Goal: Information Seeking & Learning: Understand process/instructions

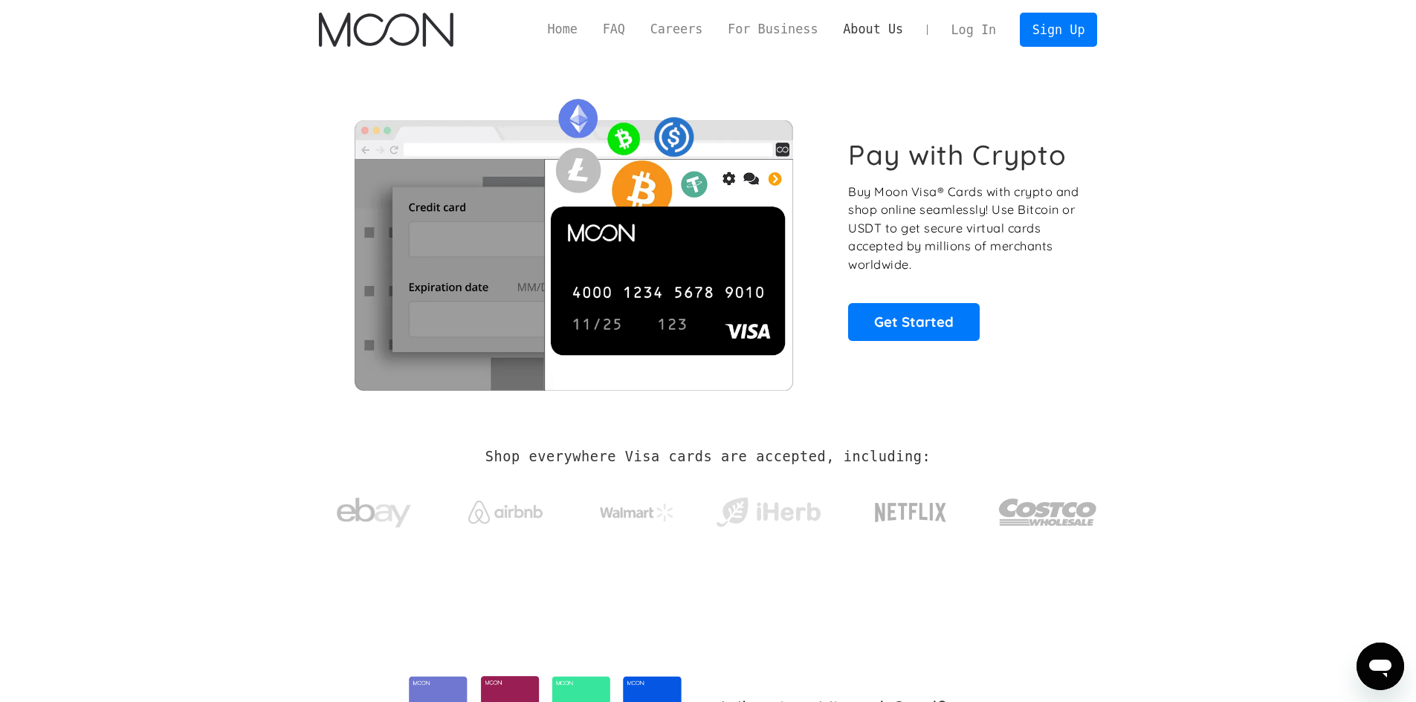
drag, startPoint x: 884, startPoint y: 30, endPoint x: 876, endPoint y: 32, distance: 8.5
click at [876, 32] on link "About Us" at bounding box center [872, 29] width 85 height 19
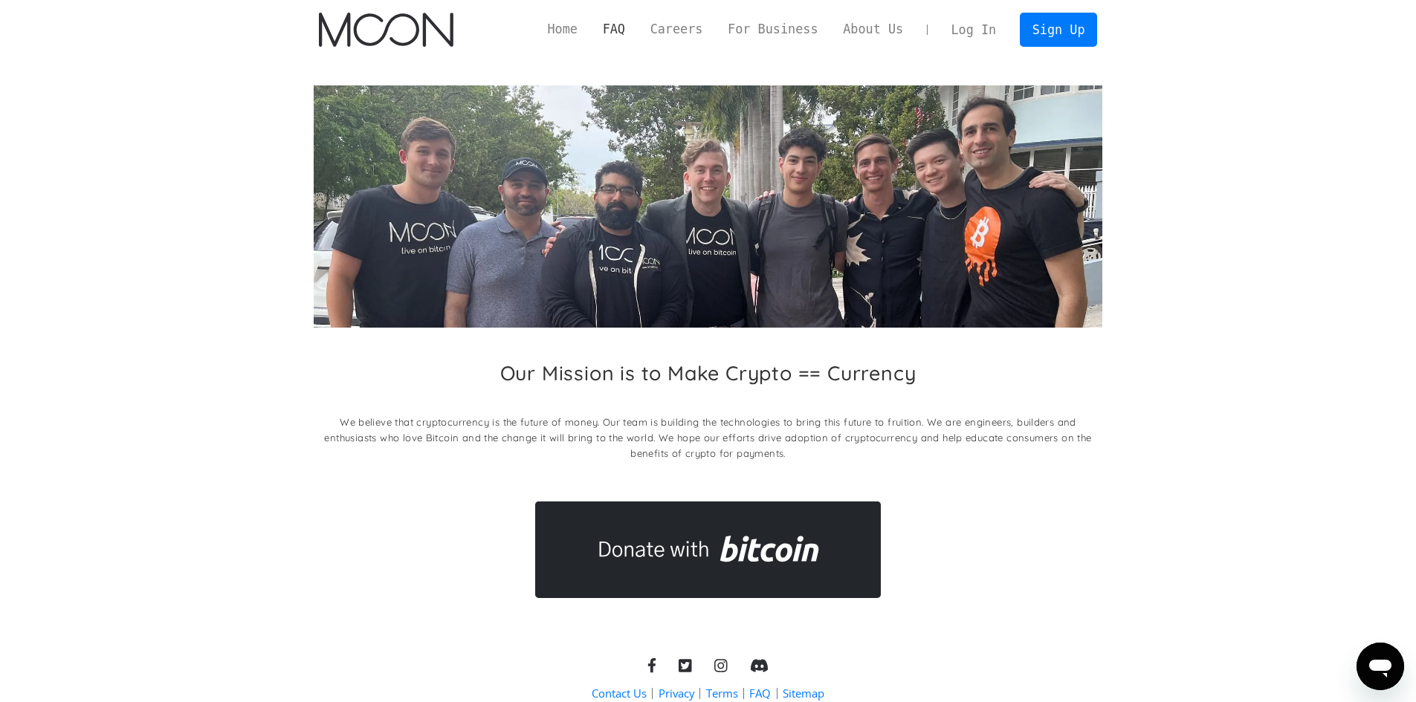
click at [638, 30] on link "FAQ" at bounding box center [614, 29] width 48 height 19
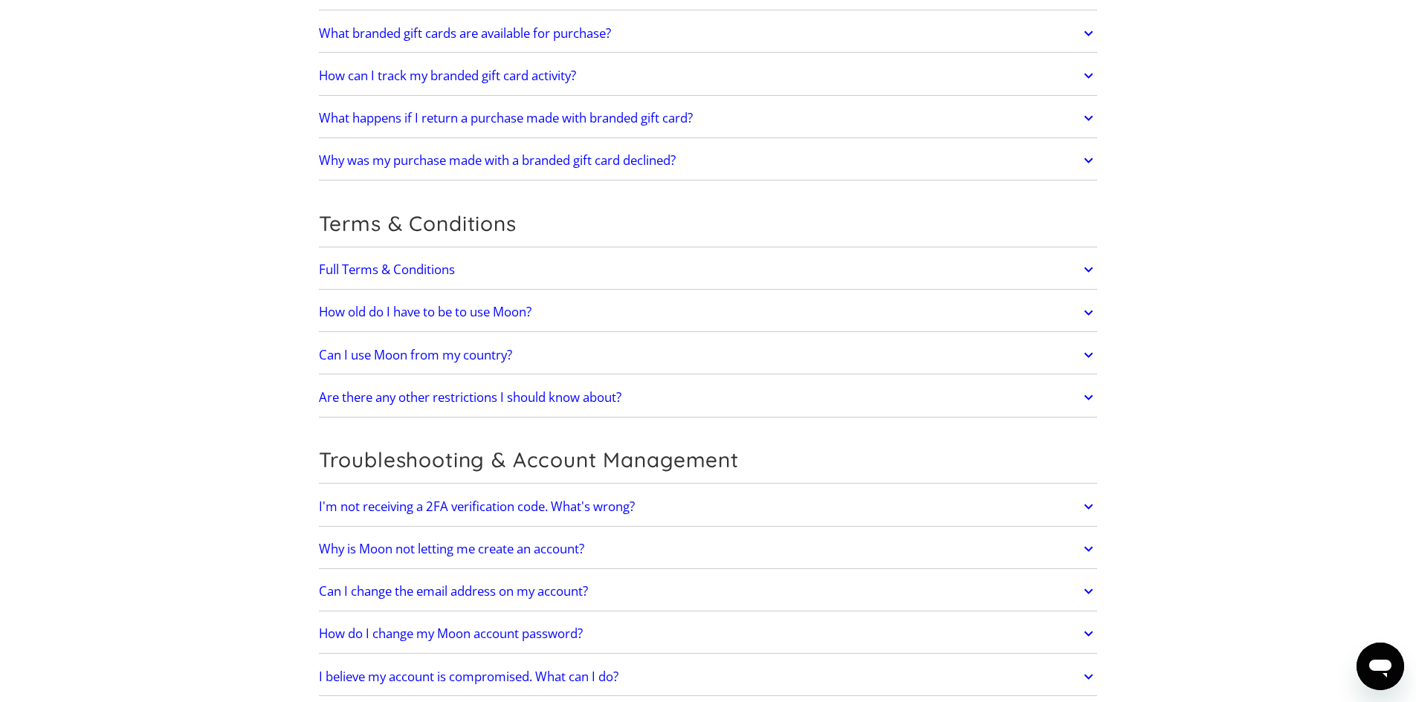
scroll to position [3065, 0]
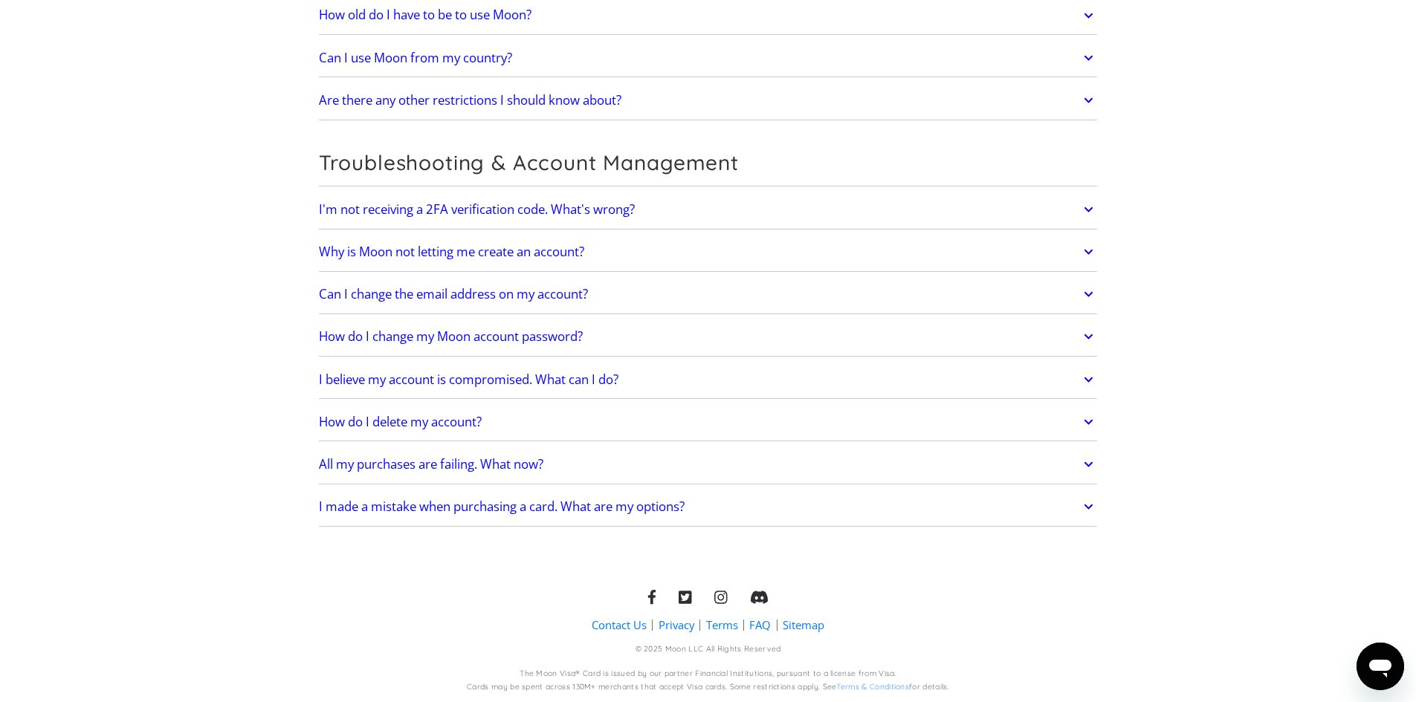
click at [724, 627] on link "Terms" at bounding box center [722, 626] width 32 height 16
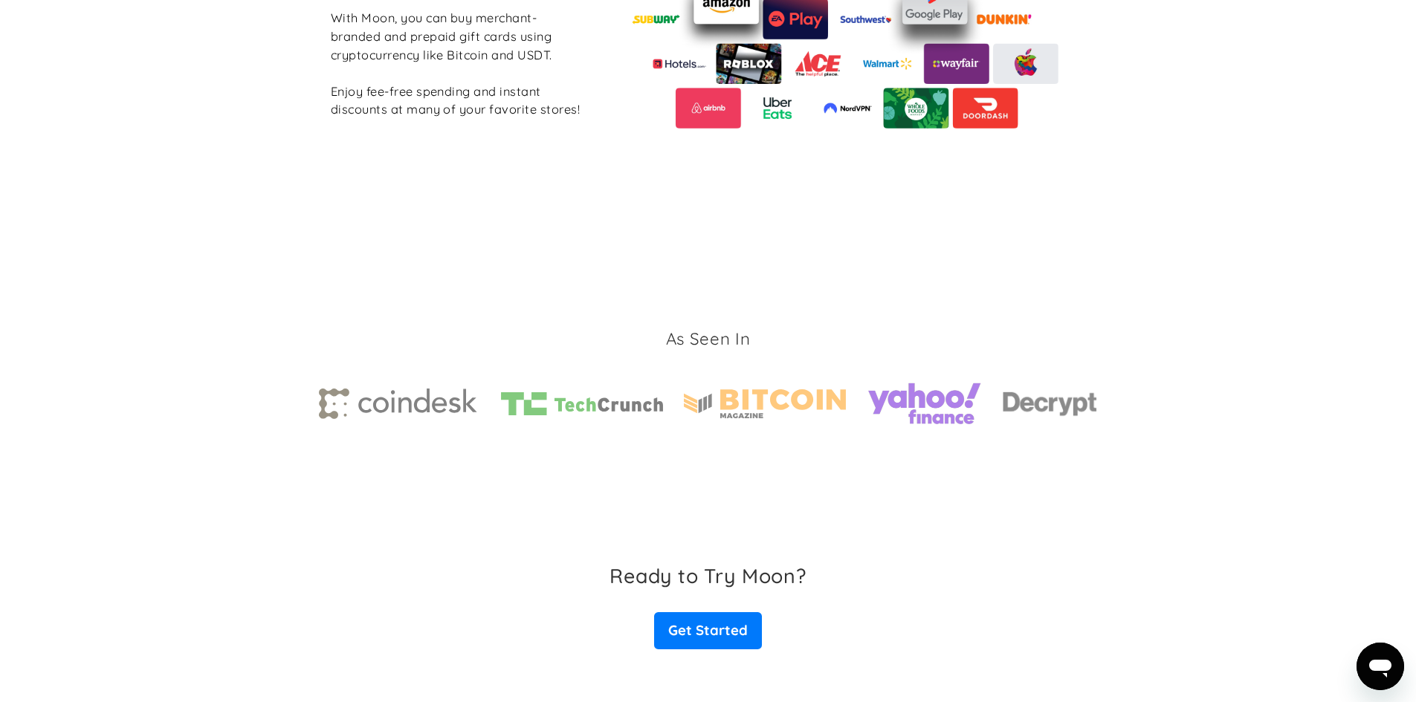
scroll to position [2208, 0]
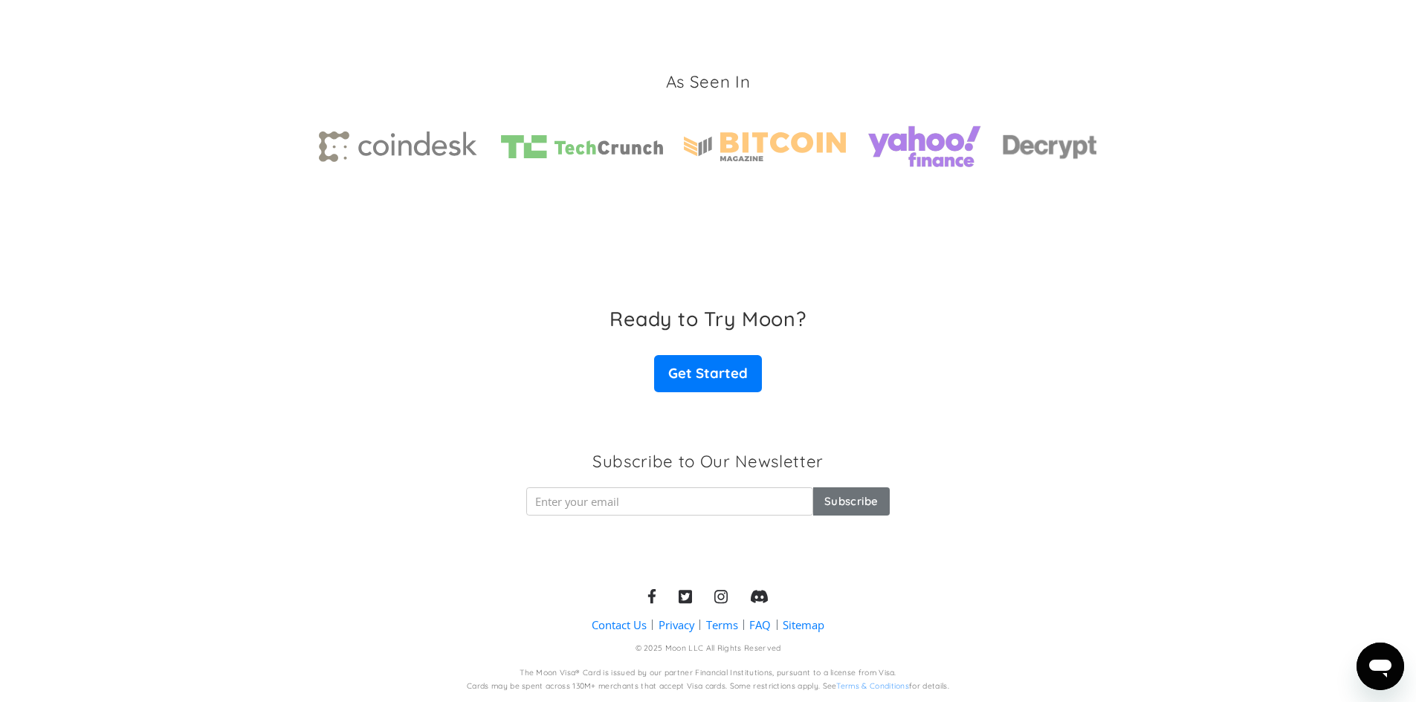
click at [719, 626] on link "Terms" at bounding box center [722, 626] width 32 height 16
